Goal: Find specific page/section: Find specific page/section

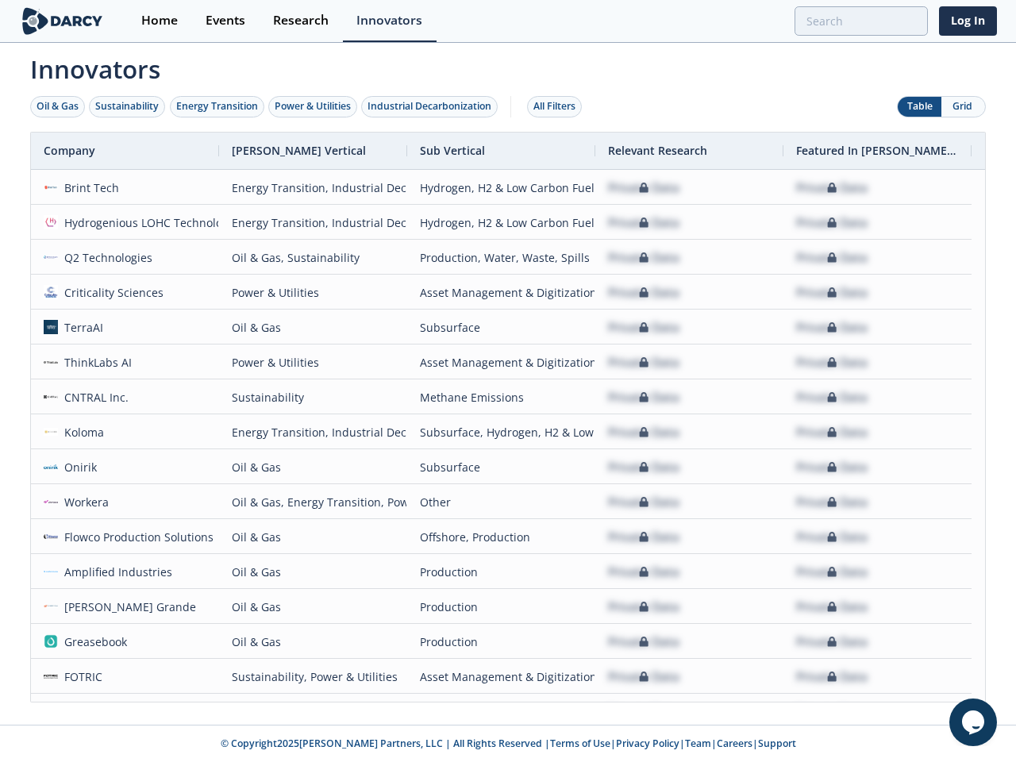
click at [58, 106] on div "Oil & Gas" at bounding box center [58, 106] width 42 height 14
click at [128, 106] on div "Sustainability" at bounding box center [126, 106] width 63 height 14
click at [217, 106] on div "Energy Transition" at bounding box center [217, 106] width 82 height 14
click at [314, 106] on div "Power & Utilities" at bounding box center [313, 106] width 76 height 14
click at [432, 106] on div "Industrial Decarbonization" at bounding box center [429, 106] width 124 height 14
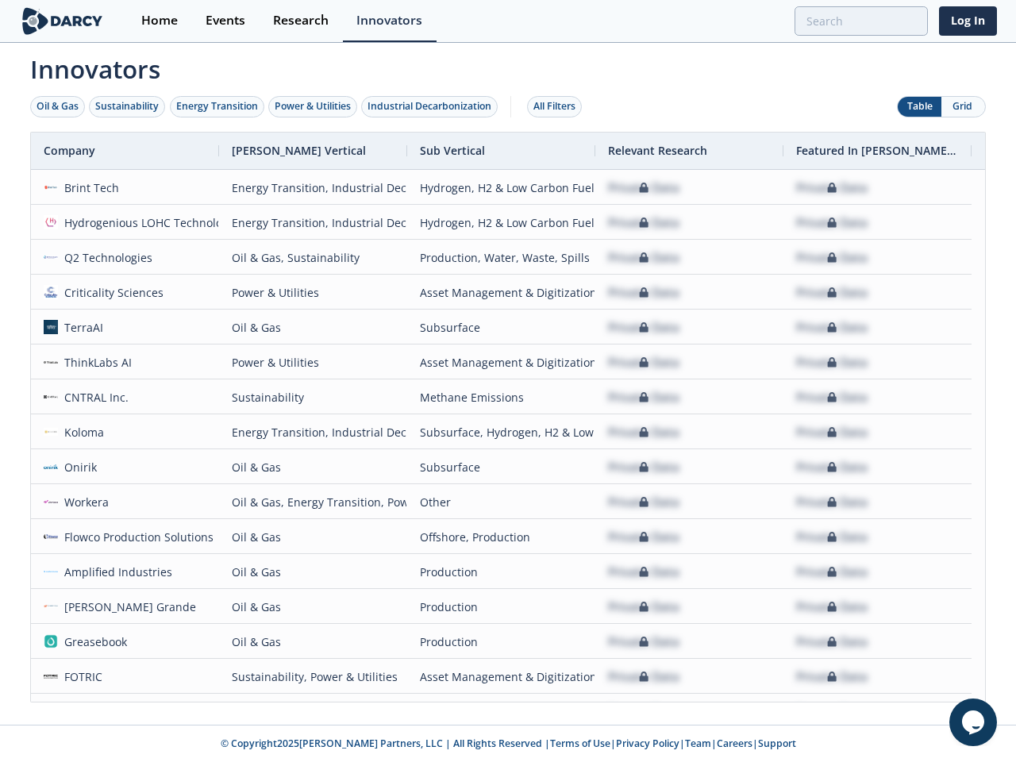
click at [559, 106] on div "All Filters" at bounding box center [554, 106] width 42 height 14
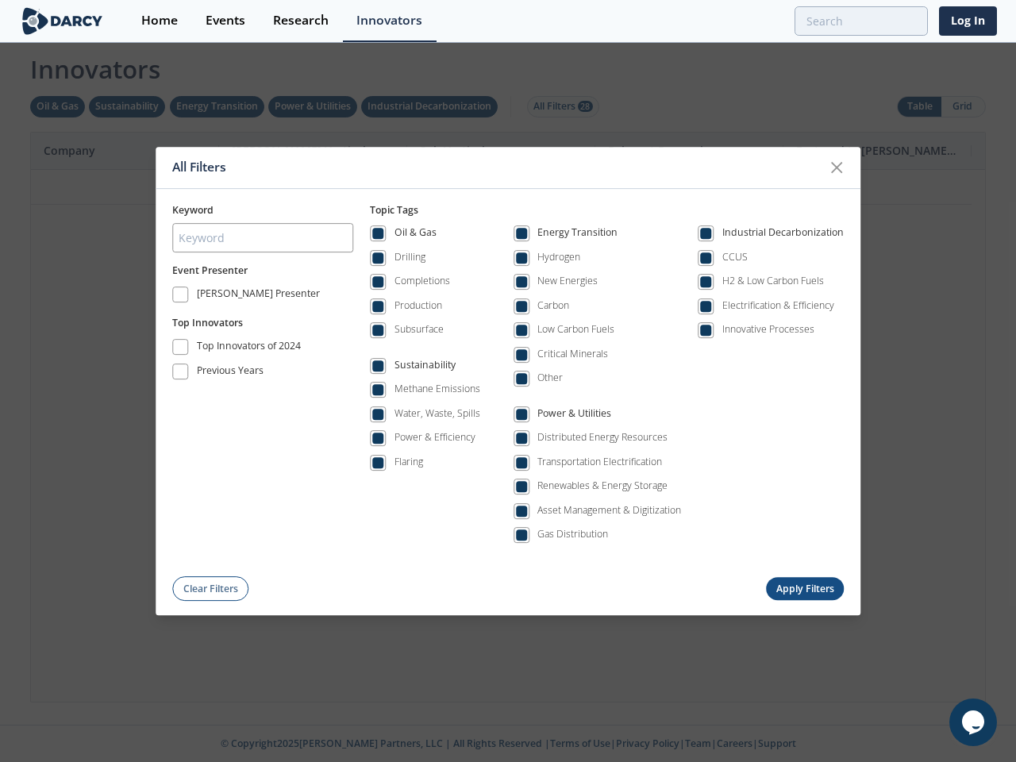
click at [508, 417] on div "Oil & Gas Drilling Completions Production Subsurface Sustainability Methane Emi…" at bounding box center [607, 388] width 474 height 343
click at [125, 151] on div "All Filters Keyword Event Presenter [PERSON_NAME] Presenter Top Innovators Top …" at bounding box center [508, 381] width 1016 height 762
